Goal: Information Seeking & Learning: Learn about a topic

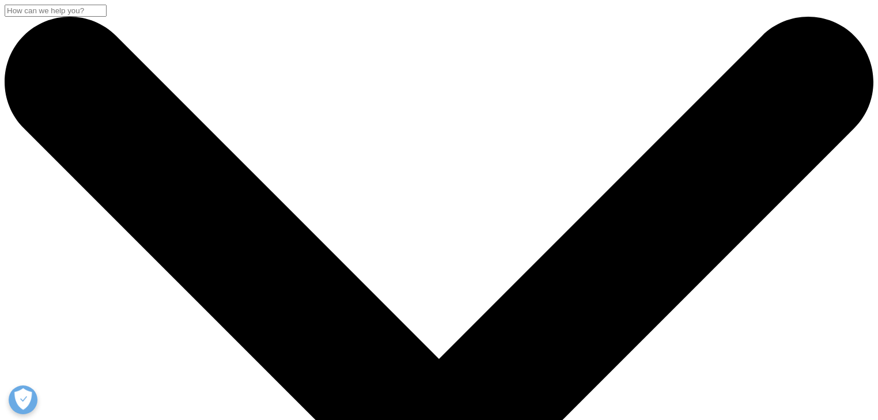
scroll to position [105, 680]
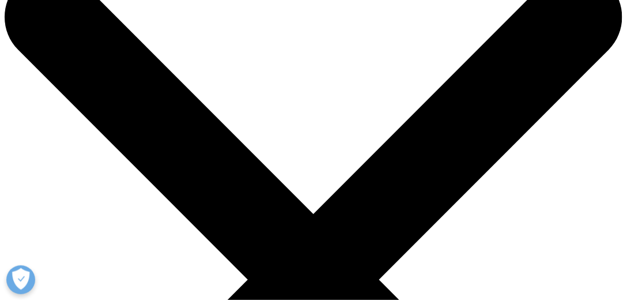
scroll to position [112, 0]
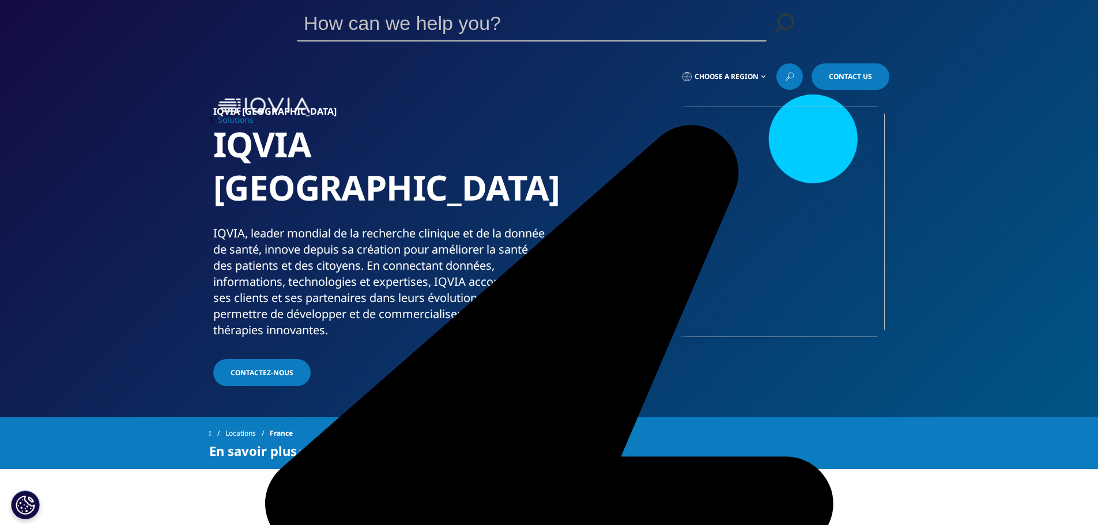
click at [741, 72] on span "Choose a Region" at bounding box center [726, 76] width 64 height 9
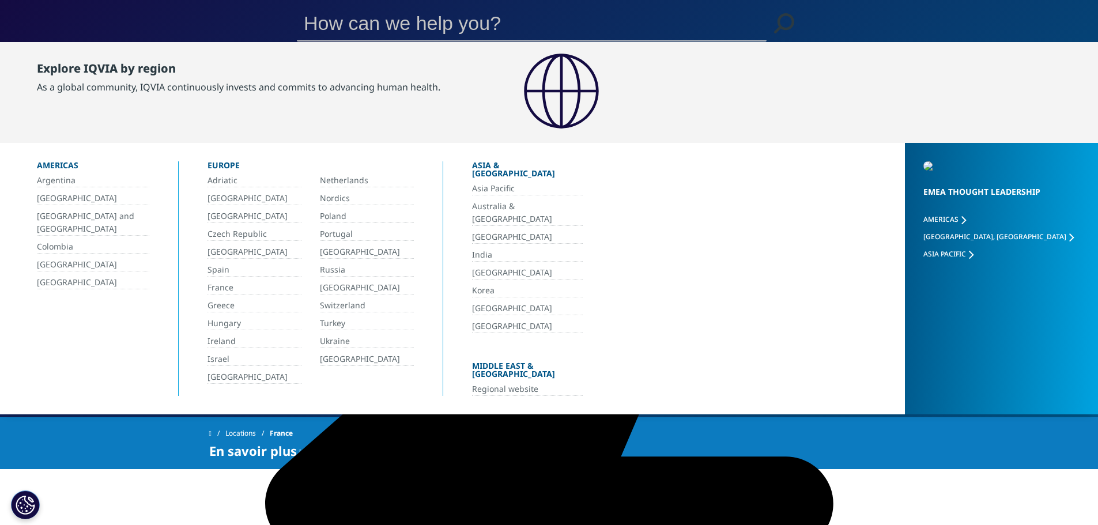
click at [228, 288] on link "France" at bounding box center [254, 287] width 94 height 13
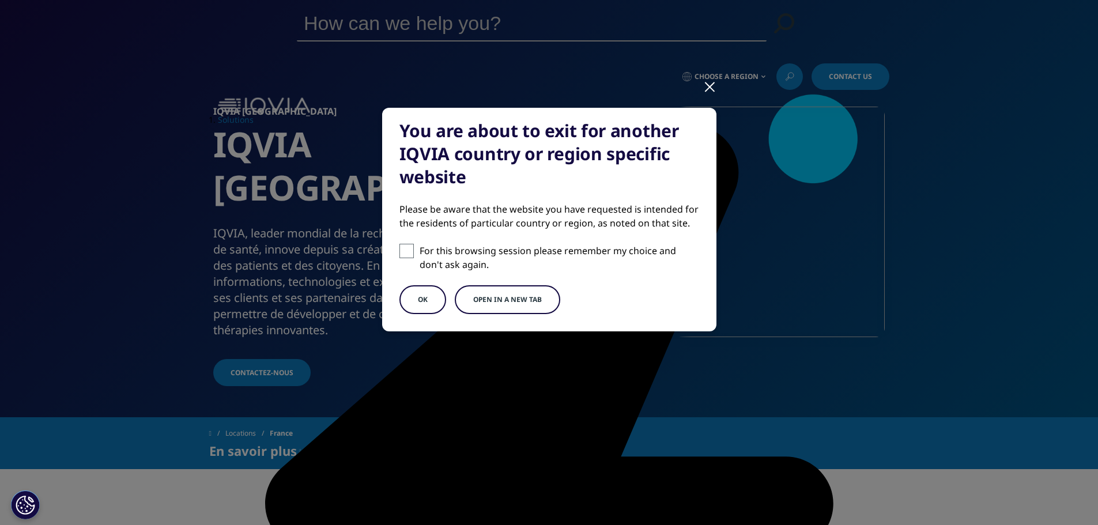
click at [496, 300] on button "Open in a new tab" at bounding box center [507, 299] width 105 height 29
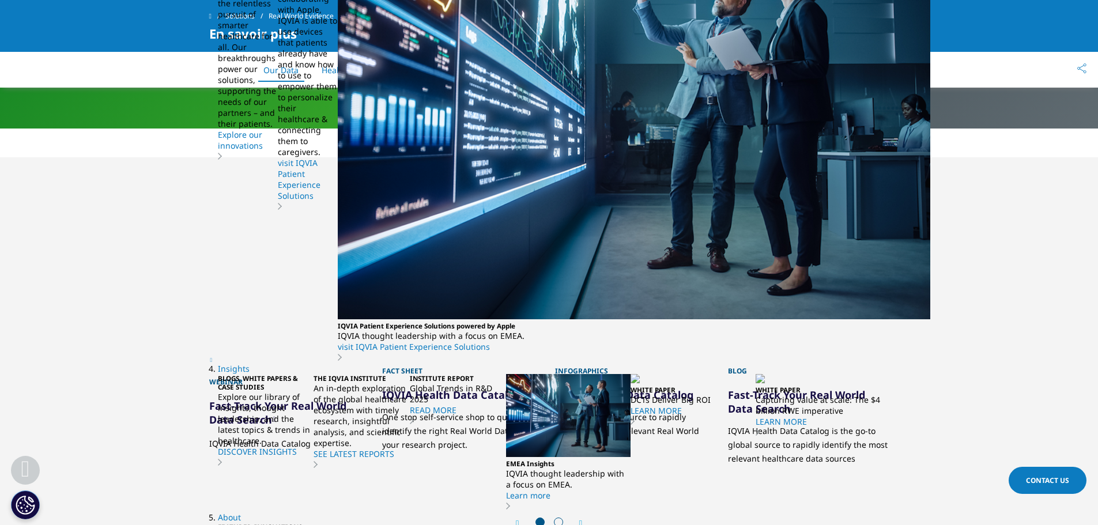
scroll to position [1326, 0]
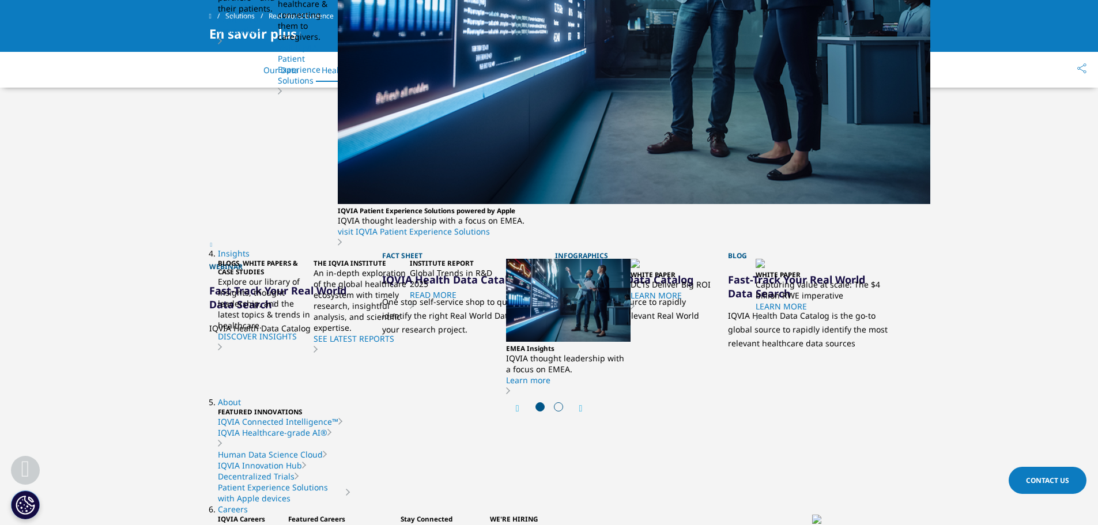
click at [581, 403] on div "Next" at bounding box center [575, 408] width 15 height 11
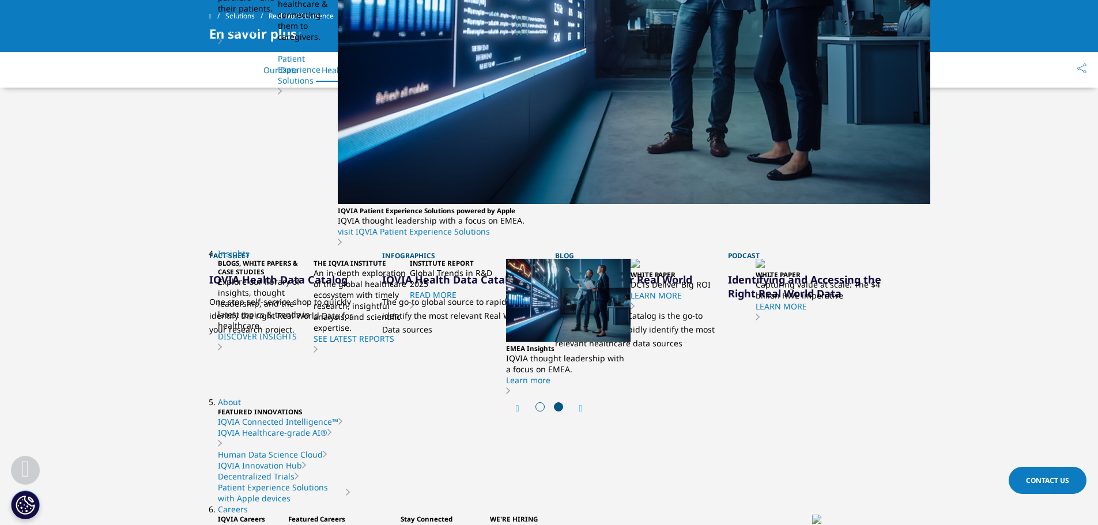
click at [581, 403] on div "Next" at bounding box center [575, 408] width 15 height 11
click at [303, 278] on link "IQVIA Health Data Catalog" at bounding box center [278, 280] width 138 height 14
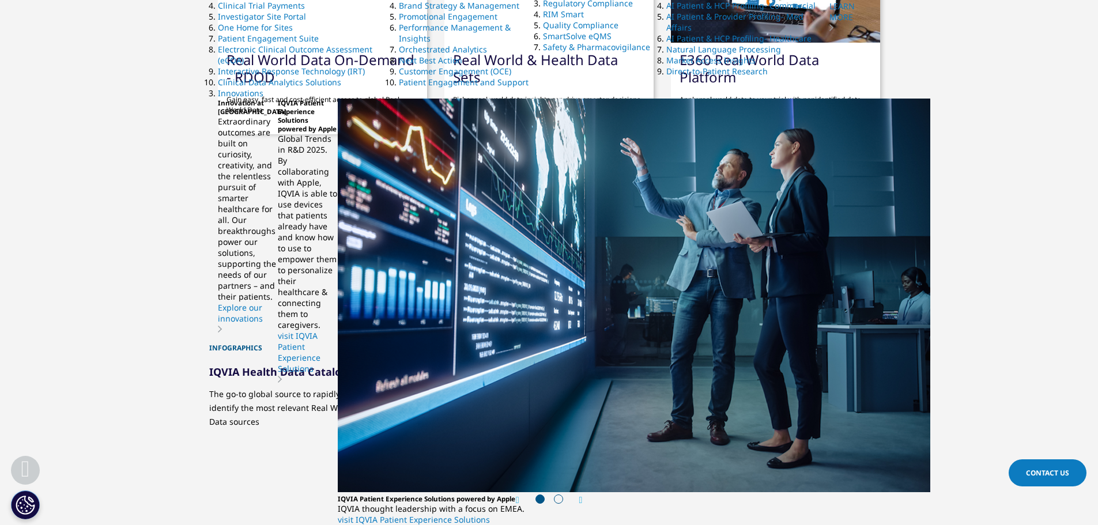
scroll to position [1153, 0]
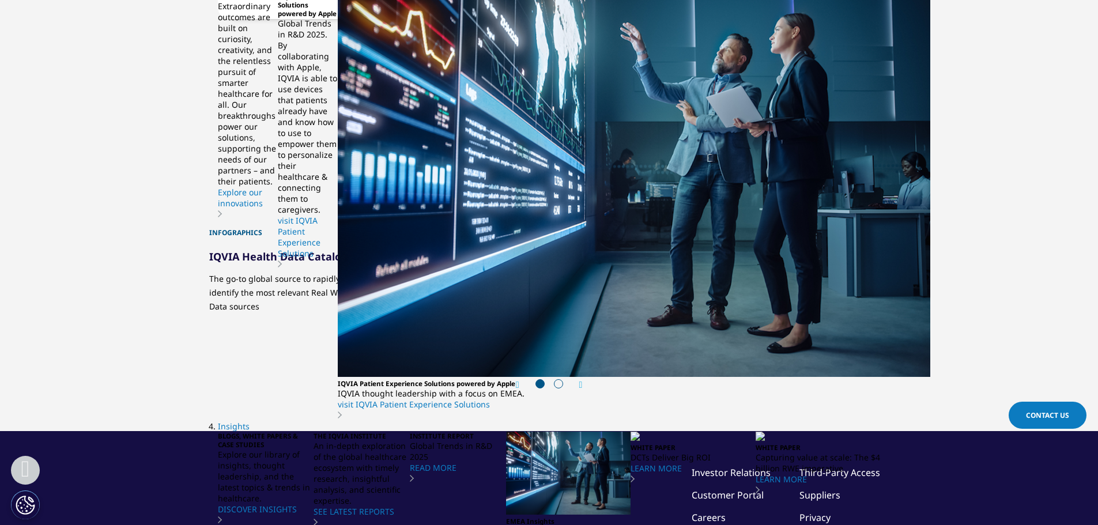
click at [558, 381] on span at bounding box center [558, 383] width 9 height 9
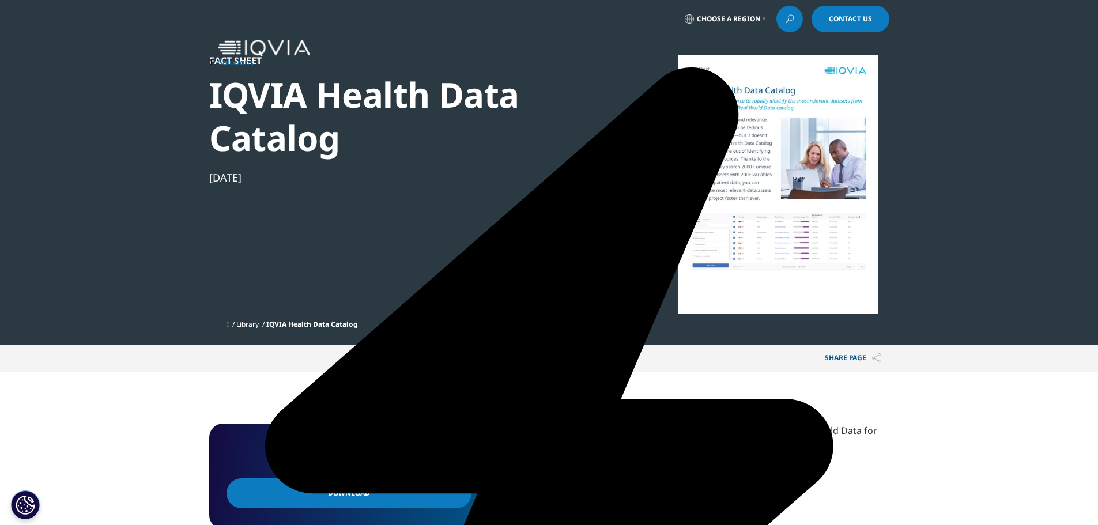
scroll to position [0, 0]
